Goal: Task Accomplishment & Management: Find specific page/section

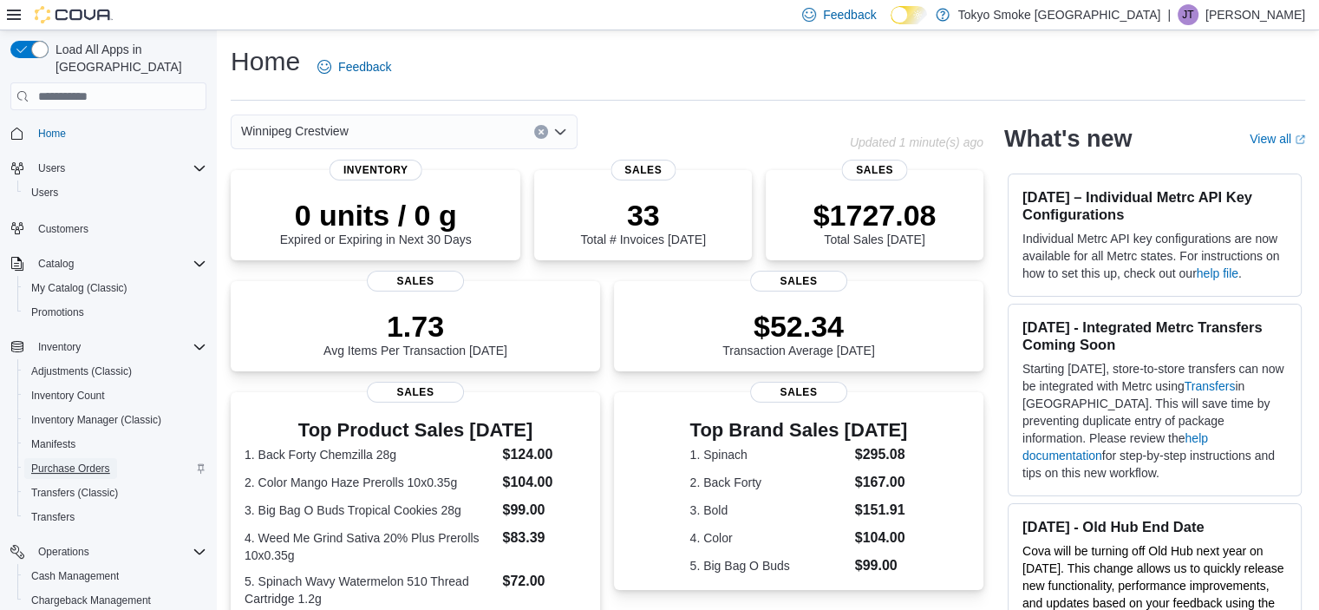
click at [105, 461] on span "Purchase Orders" at bounding box center [70, 468] width 79 height 14
